Goal: Task Accomplishment & Management: Manage account settings

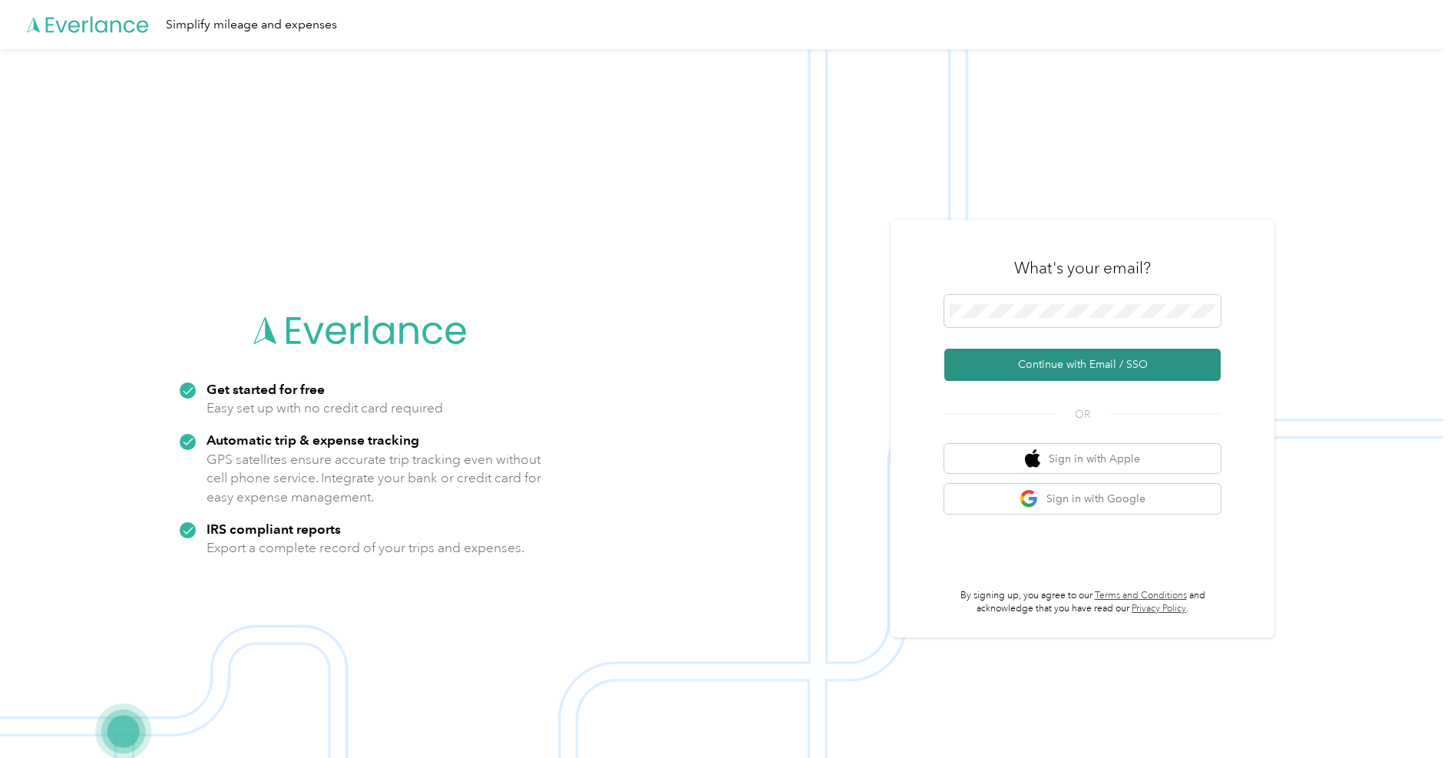
click at [1050, 351] on button "Continue with Email / SSO" at bounding box center [1083, 365] width 276 height 32
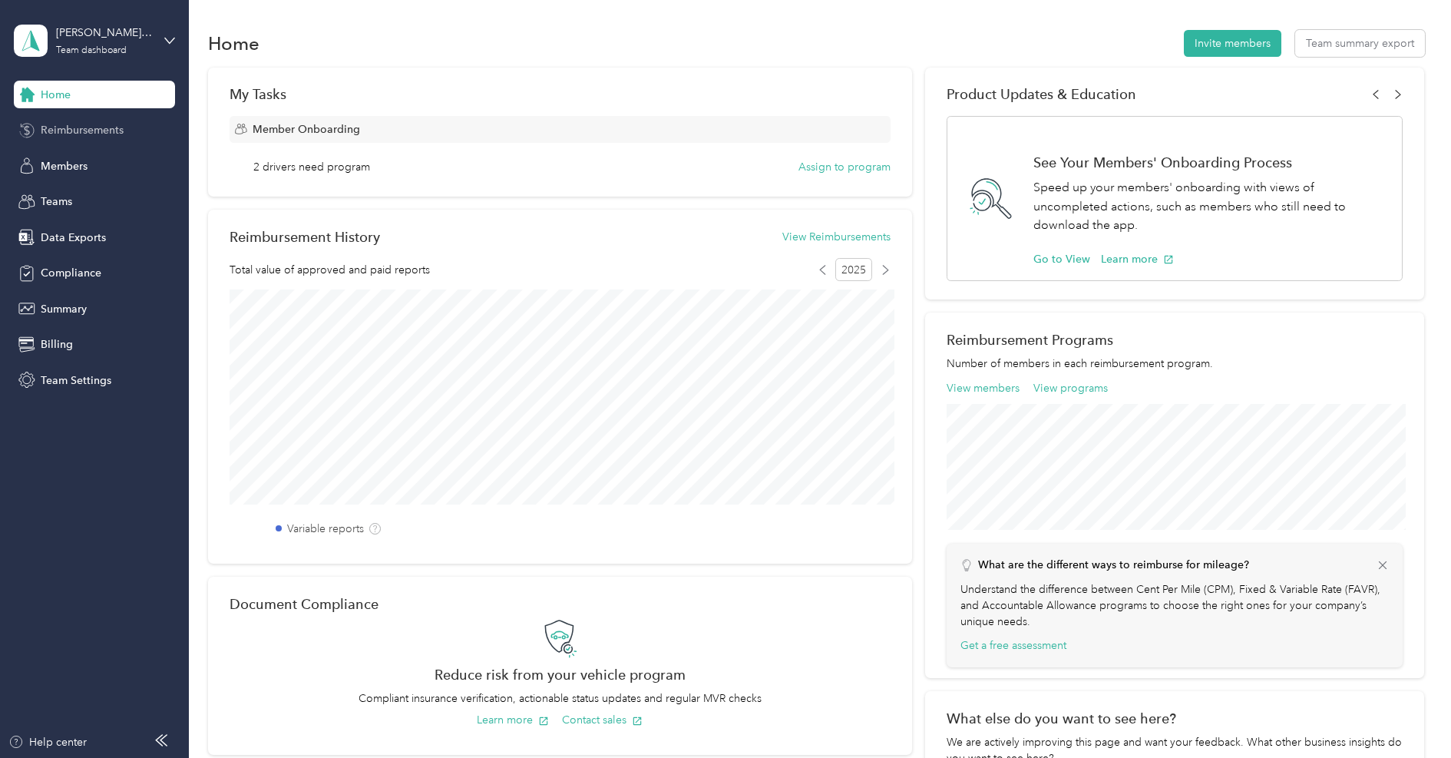
click at [48, 134] on span "Reimbursements" at bounding box center [82, 130] width 83 height 16
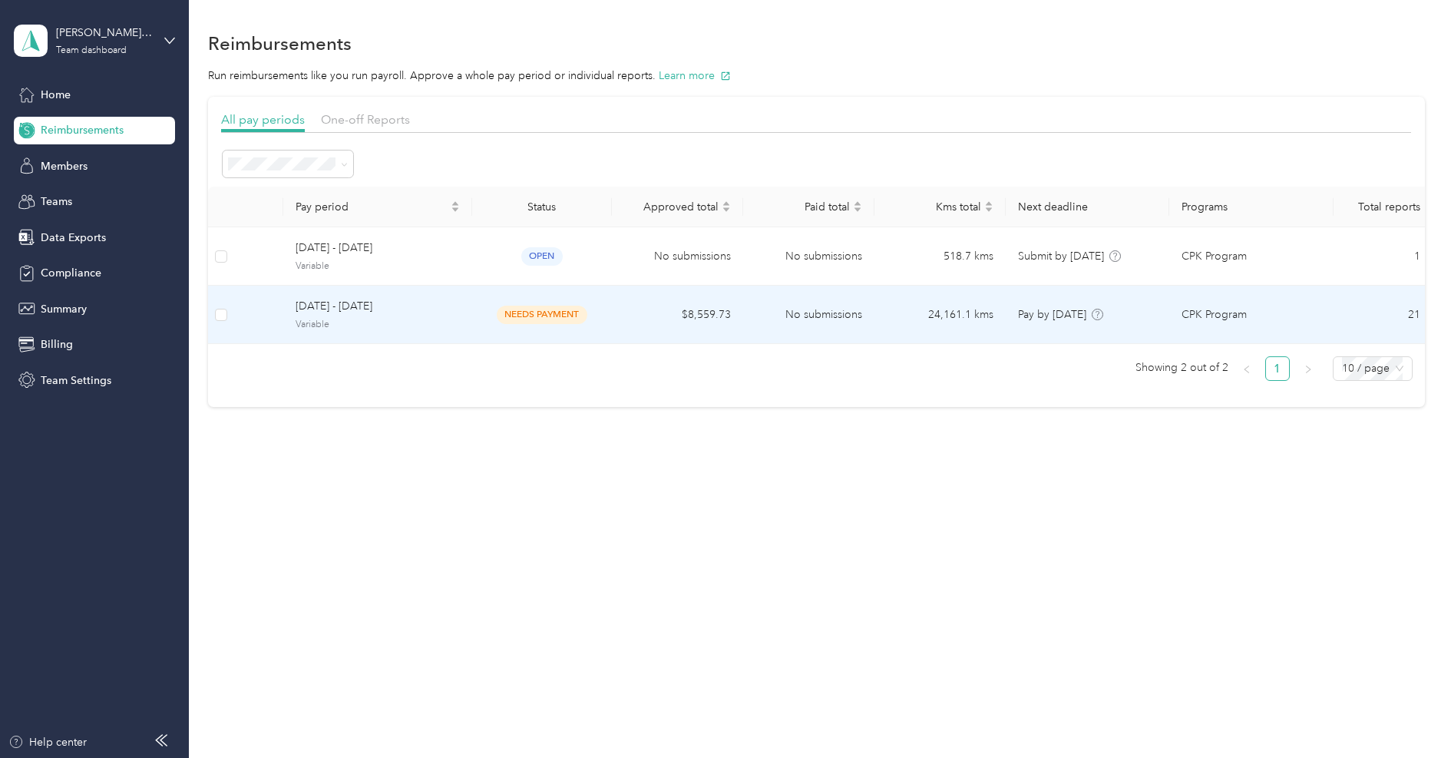
click at [270, 319] on td at bounding box center [258, 315] width 49 height 58
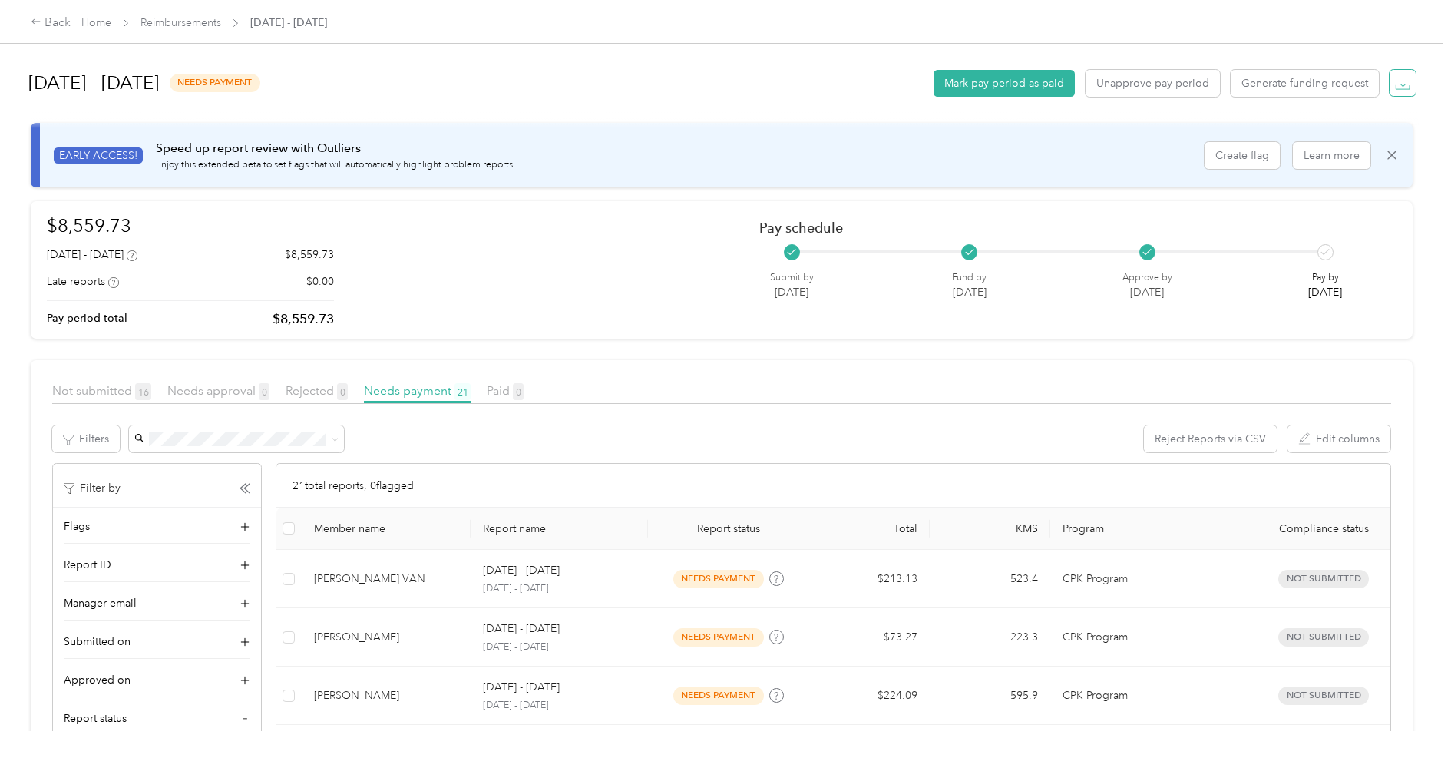
click at [1398, 89] on span "button" at bounding box center [1402, 83] width 21 height 21
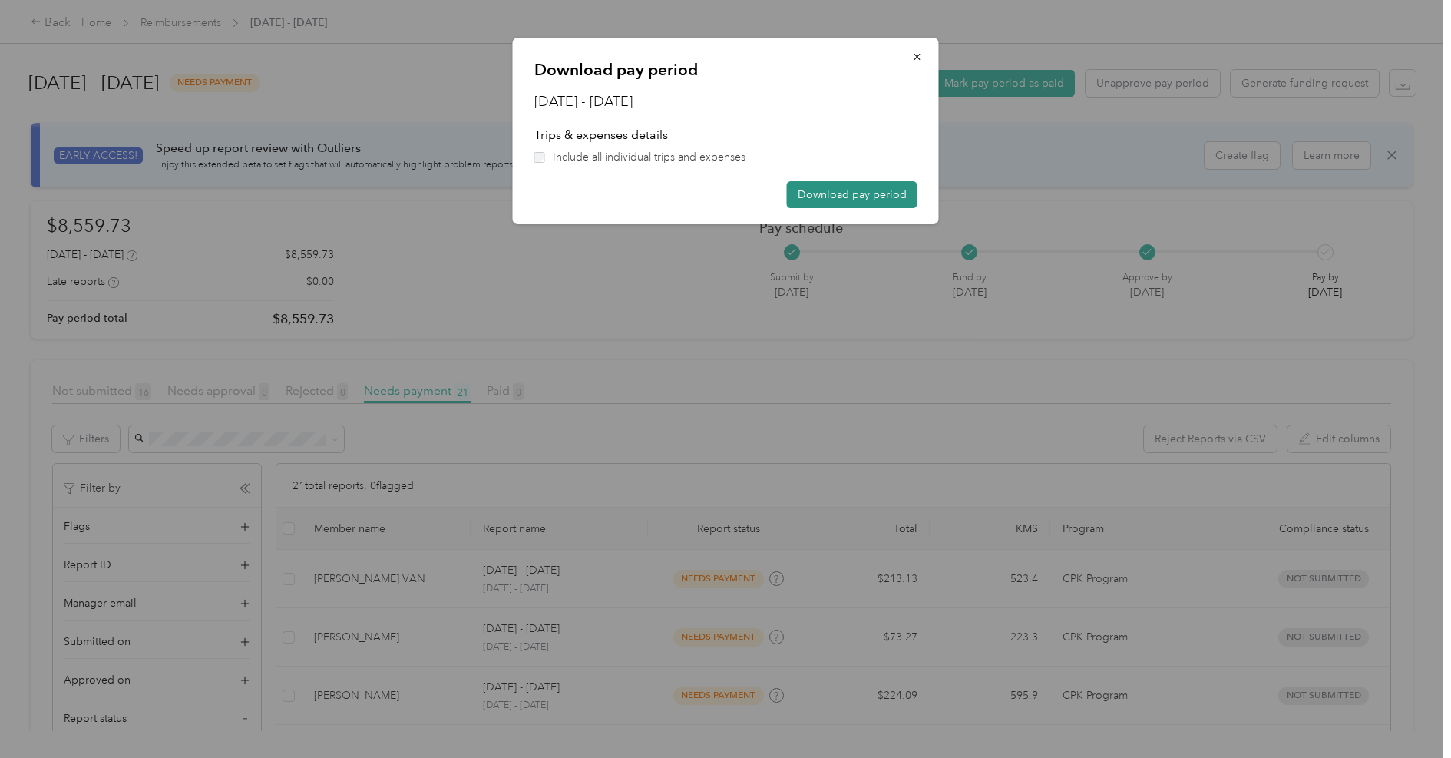
click at [859, 186] on button "Download pay period" at bounding box center [852, 194] width 131 height 27
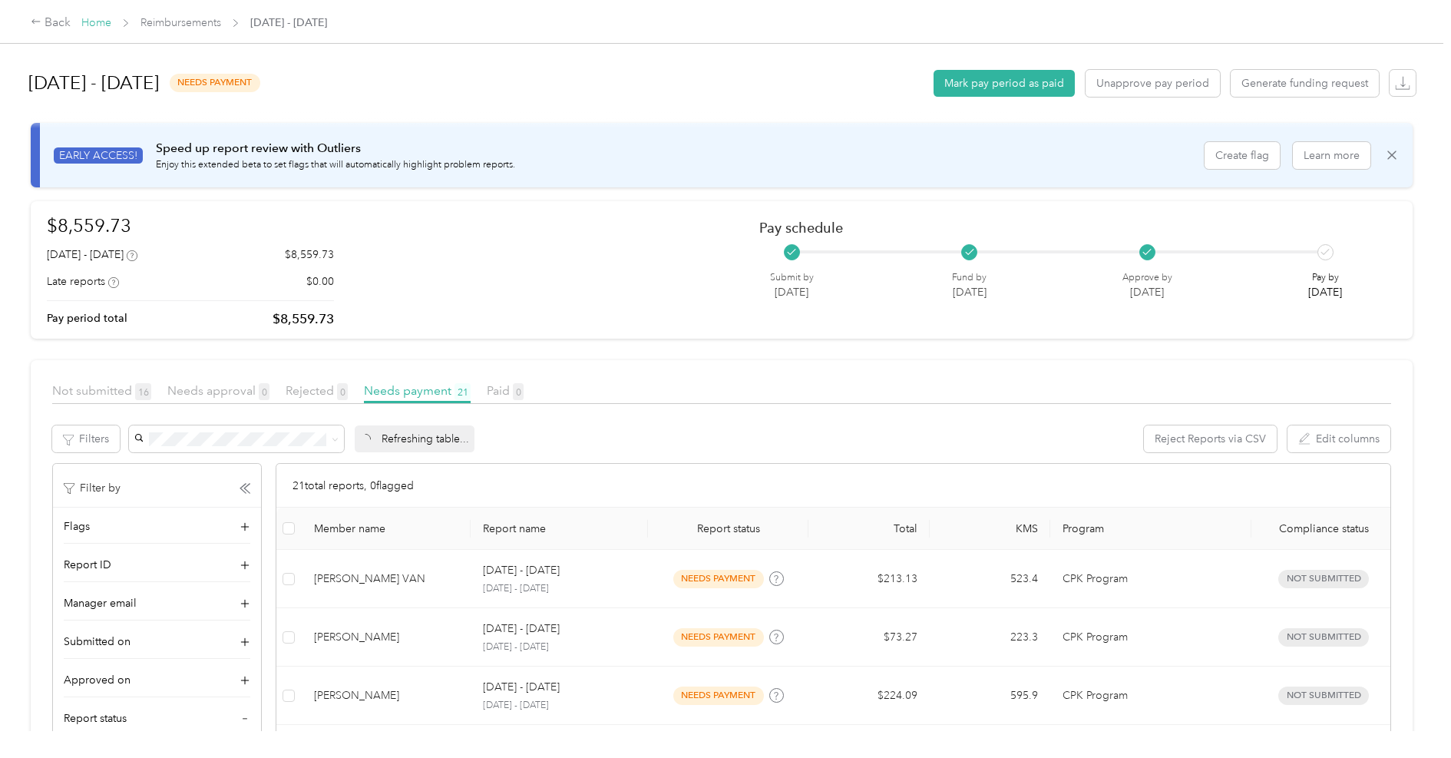
click at [104, 27] on link "Home" at bounding box center [96, 22] width 30 height 13
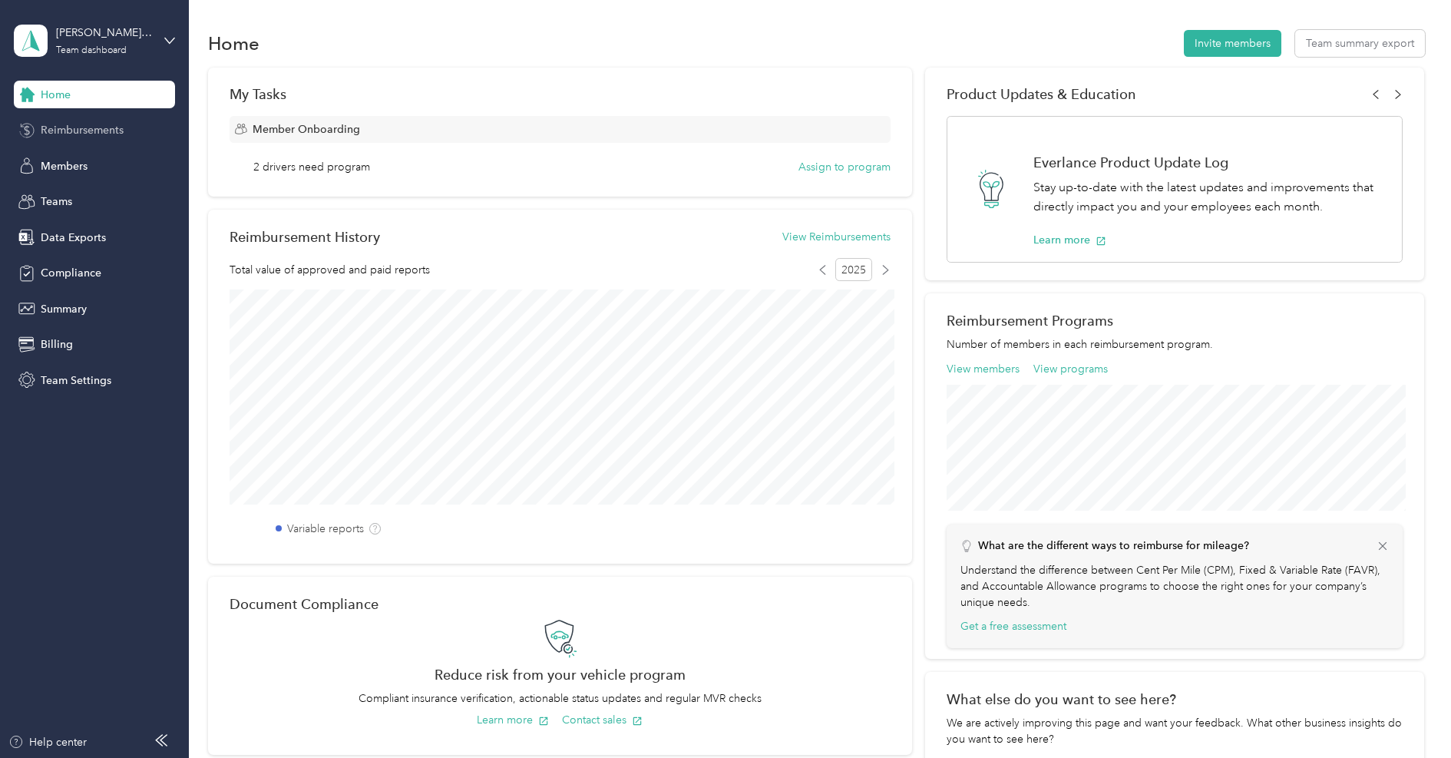
click at [84, 133] on span "Reimbursements" at bounding box center [82, 130] width 83 height 16
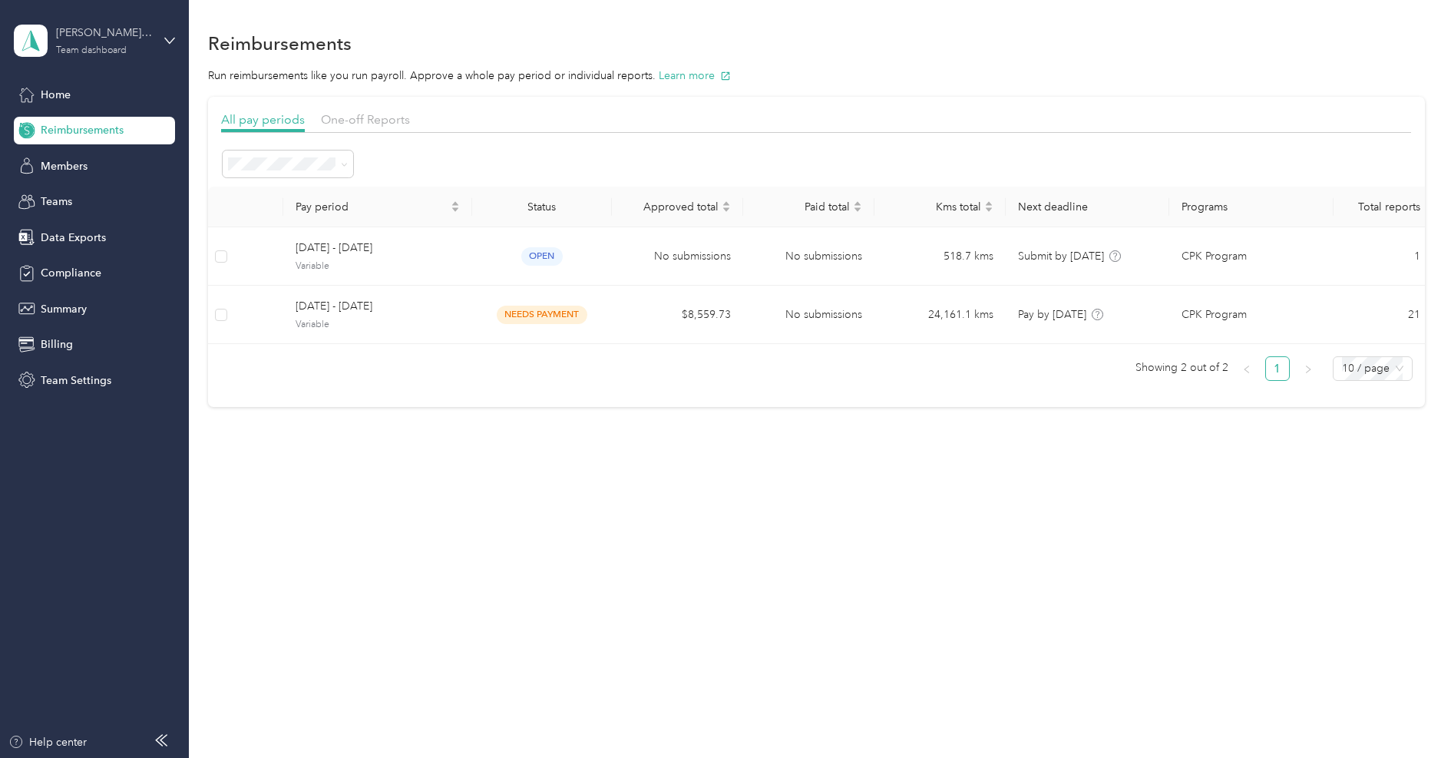
click at [71, 52] on div "Team dashboard" at bounding box center [91, 50] width 71 height 9
click at [77, 188] on div "Log out" at bounding box center [57, 196] width 59 height 16
